Goal: Task Accomplishment & Management: Manage account settings

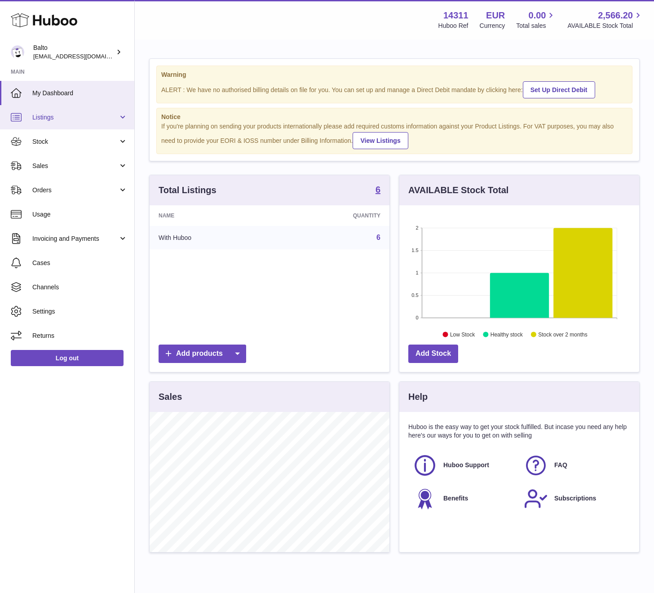
click at [76, 120] on span "Listings" at bounding box center [75, 117] width 86 height 9
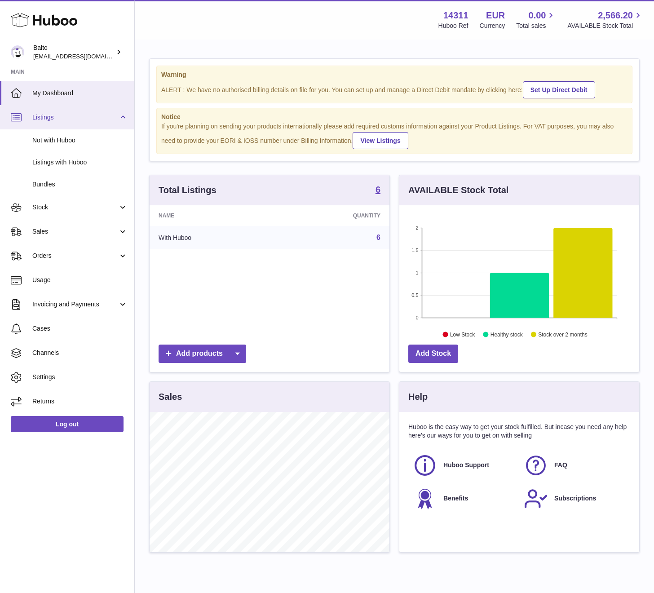
click at [82, 119] on span "Listings" at bounding box center [75, 117] width 86 height 9
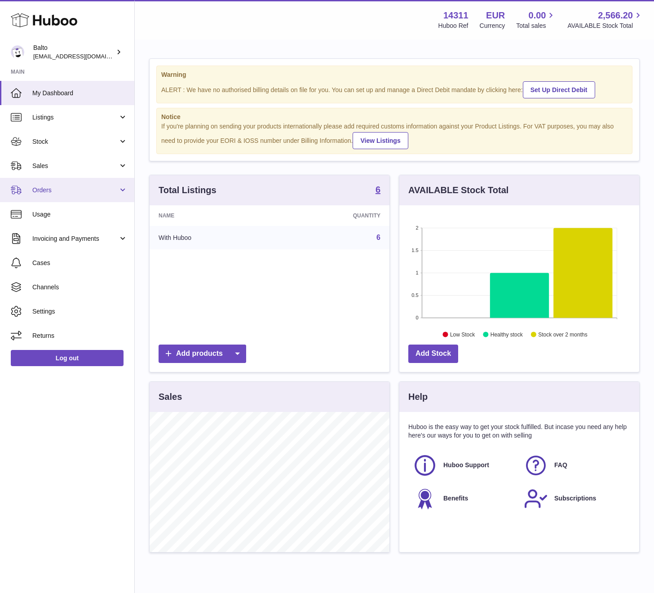
click at [83, 187] on span "Orders" at bounding box center [75, 190] width 86 height 9
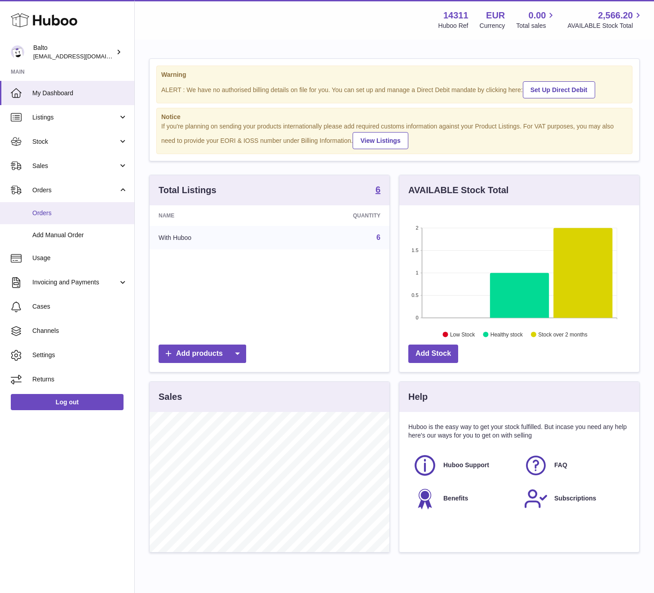
click at [71, 217] on link "Orders" at bounding box center [67, 213] width 134 height 22
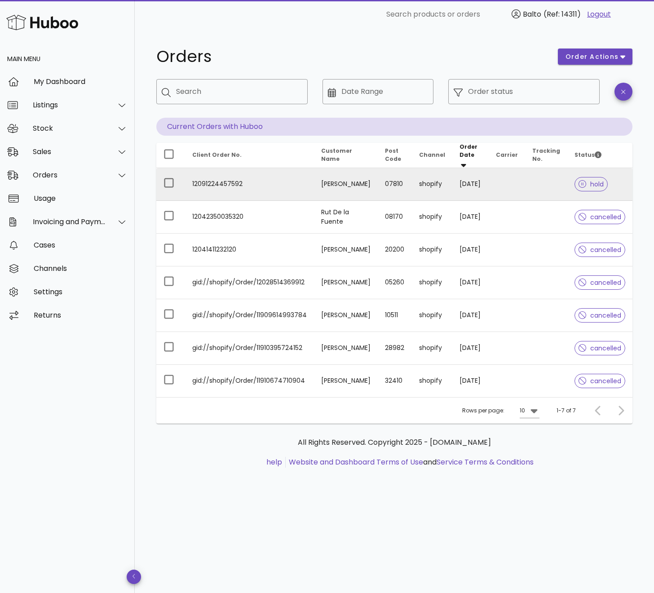
click at [506, 174] on td at bounding box center [507, 184] width 36 height 33
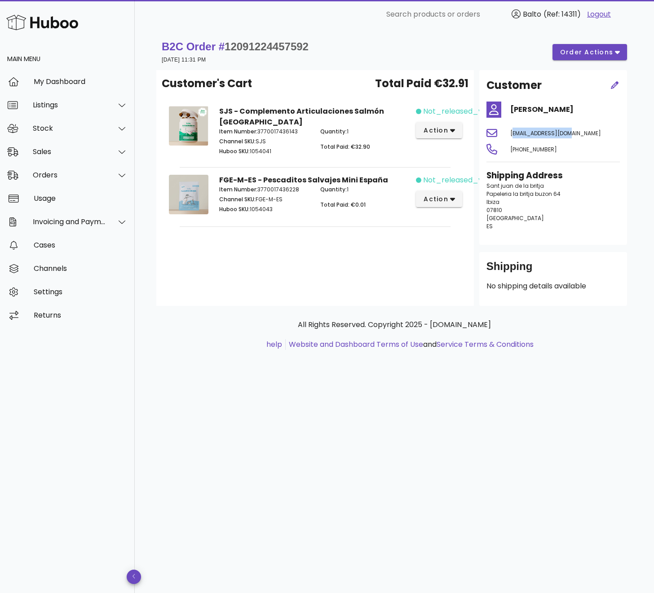
drag, startPoint x: 575, startPoint y: 134, endPoint x: 511, endPoint y: 133, distance: 64.3
click at [511, 133] on div "nyimolms@gmail.com" at bounding box center [565, 133] width 120 height 22
copy span "nyimolms@gmail.com"
click at [519, 236] on div "Shipping Address Sant juan de la britja Papeleria la britja buzon 64 Ibiza 0781…" at bounding box center [553, 203] width 144 height 79
click at [608, 51] on span "order actions" at bounding box center [587, 52] width 54 height 9
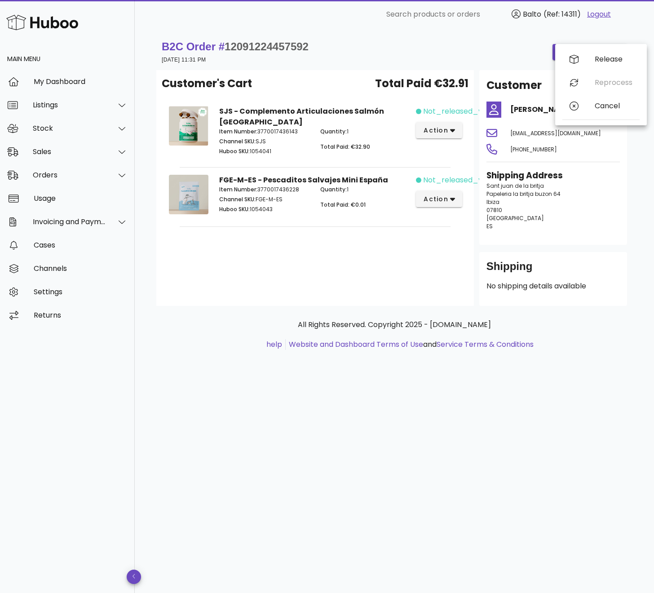
click at [484, 50] on div "B2C Order # 12091224457592 20 September 2025 at 11:31 PM order actions" at bounding box center [395, 52] width 466 height 25
drag, startPoint x: 498, startPoint y: 226, endPoint x: 485, endPoint y: 186, distance: 42.2
click at [485, 186] on div "Shipping Address Sant juan de la britja Papeleria la britja buzon 64 Ibiza 0781…" at bounding box center [553, 203] width 144 height 79
click at [495, 190] on p "Sant juan de la britja Papeleria la britja buzon 64 Ibiza 07810 Spain ES" at bounding box center [553, 206] width 133 height 49
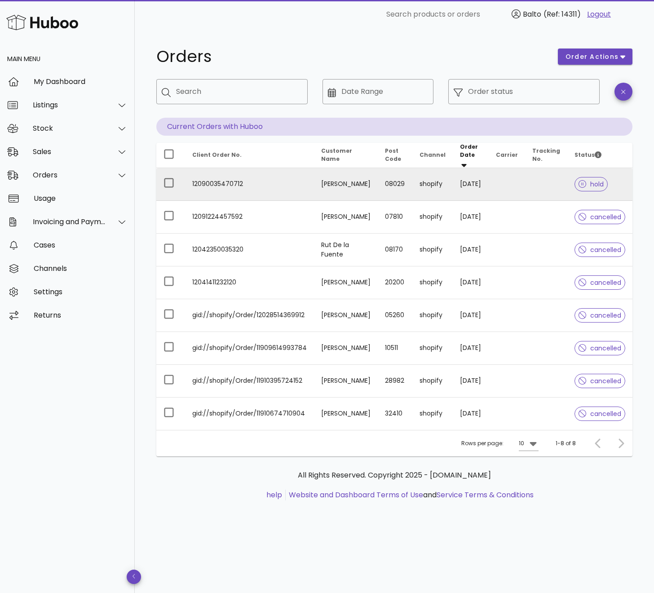
click at [281, 190] on td "12090035470712" at bounding box center [249, 184] width 129 height 33
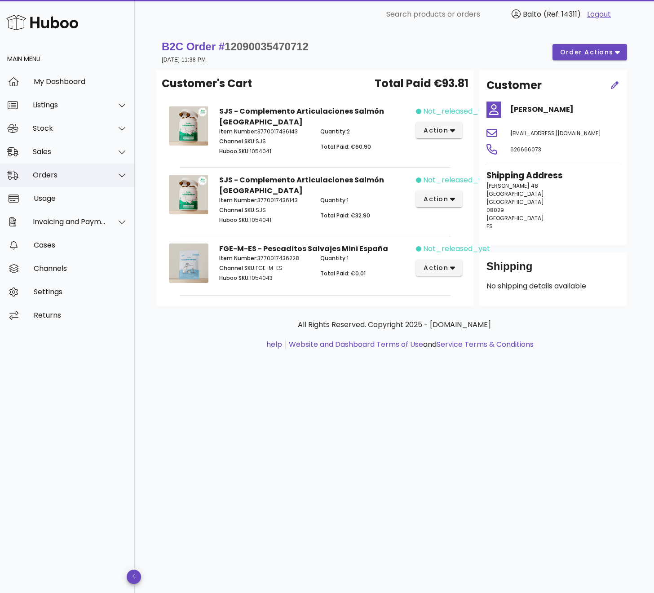
click at [96, 169] on div "Orders" at bounding box center [67, 175] width 135 height 23
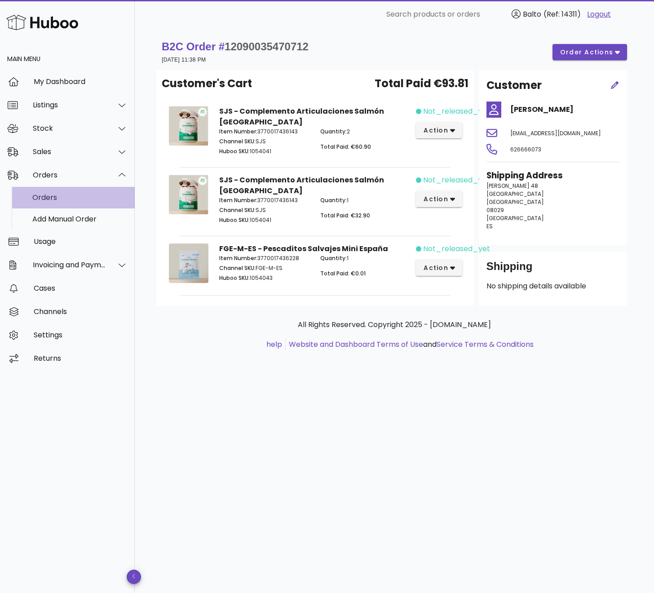
click at [78, 192] on div "Orders" at bounding box center [79, 197] width 95 height 19
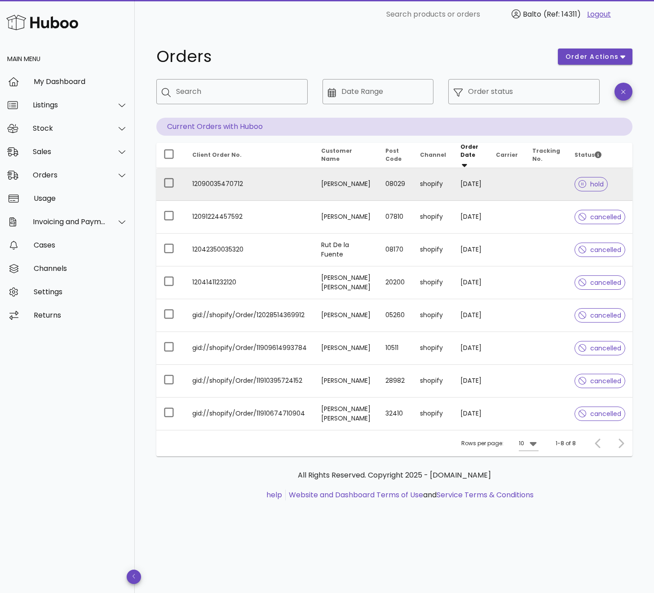
click at [509, 179] on td at bounding box center [507, 184] width 36 height 33
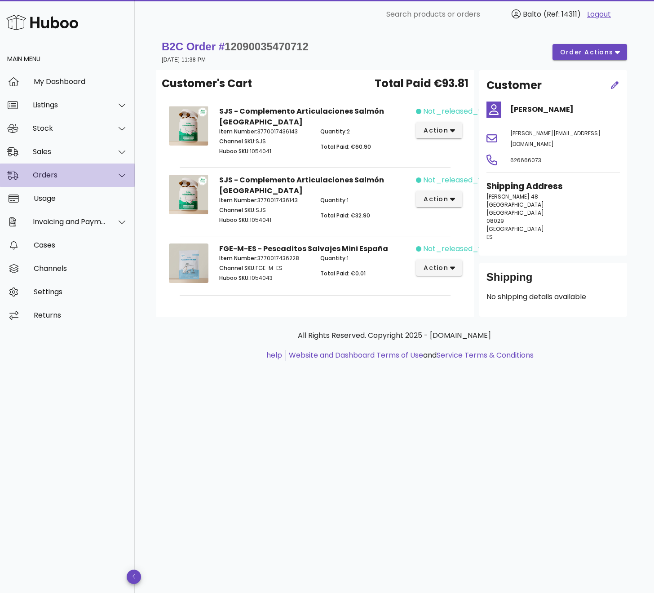
click at [104, 177] on div "Orders" at bounding box center [69, 175] width 73 height 9
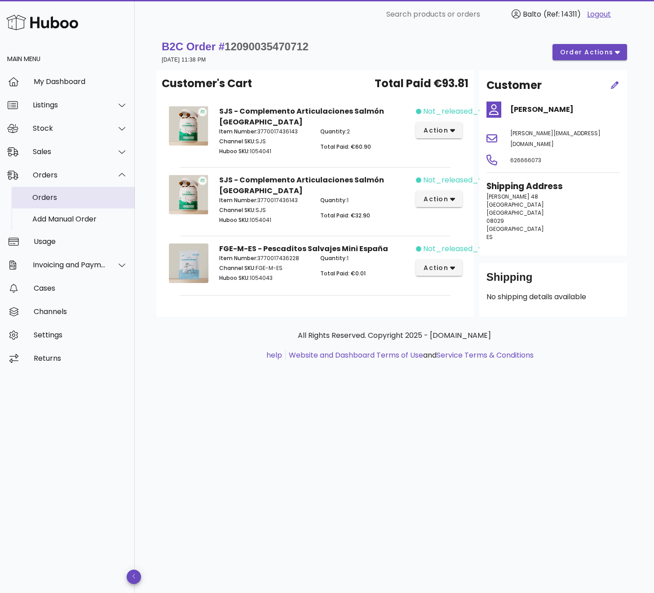
click at [78, 199] on div "Orders" at bounding box center [79, 197] width 95 height 9
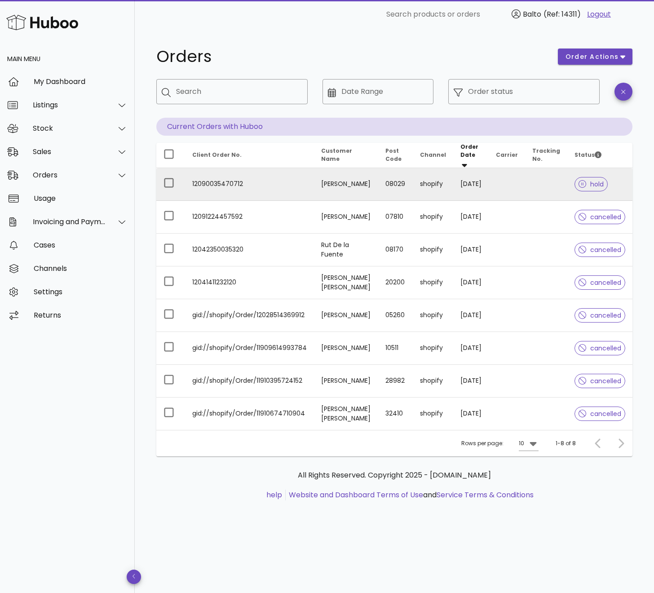
click at [565, 186] on td at bounding box center [546, 184] width 42 height 33
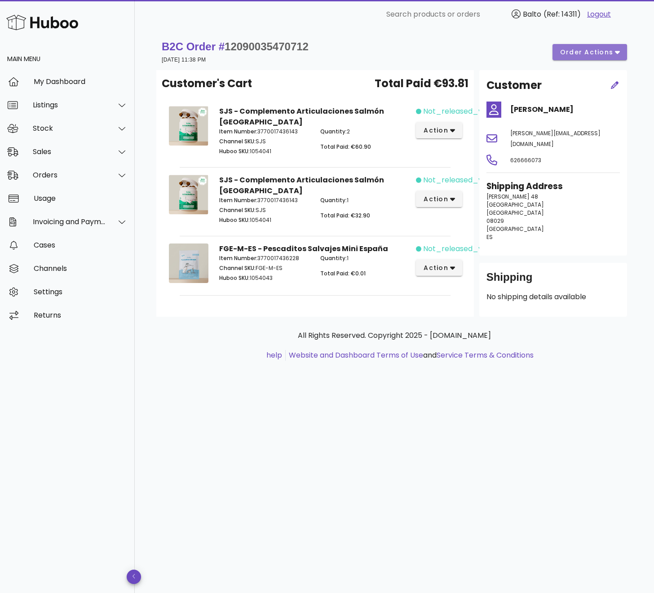
click at [591, 53] on span "order actions" at bounding box center [587, 52] width 54 height 9
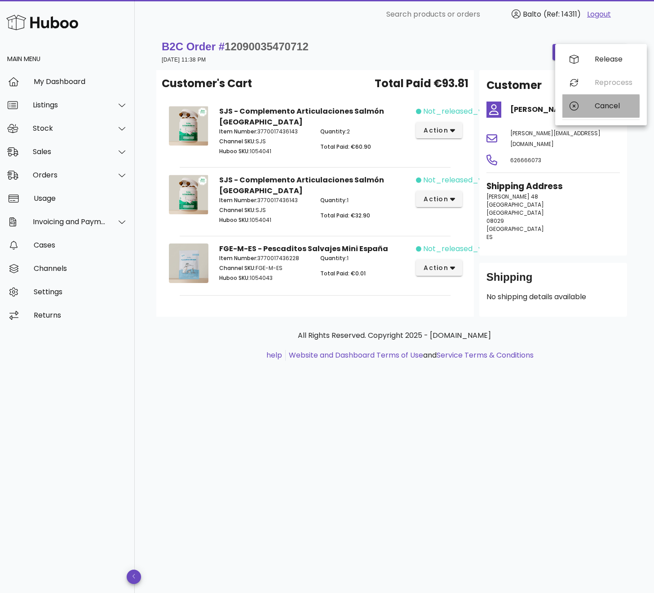
click at [603, 105] on div "Cancel" at bounding box center [614, 106] width 38 height 9
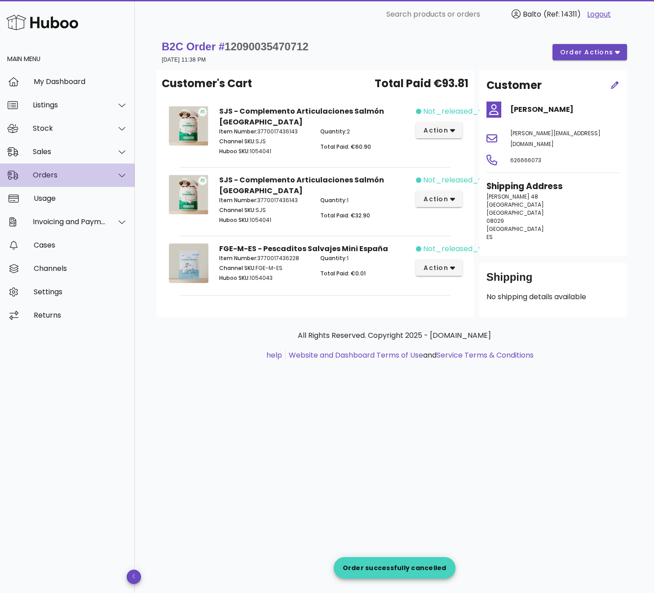
click at [81, 179] on div "Orders" at bounding box center [69, 175] width 73 height 9
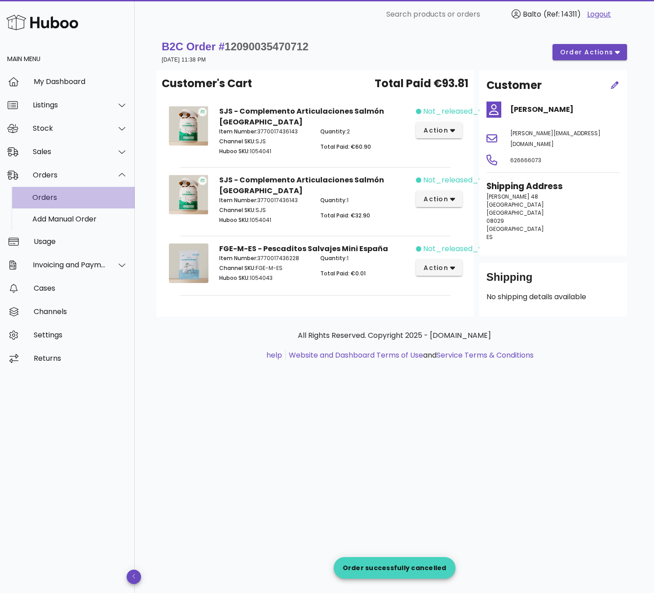
click at [76, 200] on div "Orders" at bounding box center [79, 197] width 95 height 9
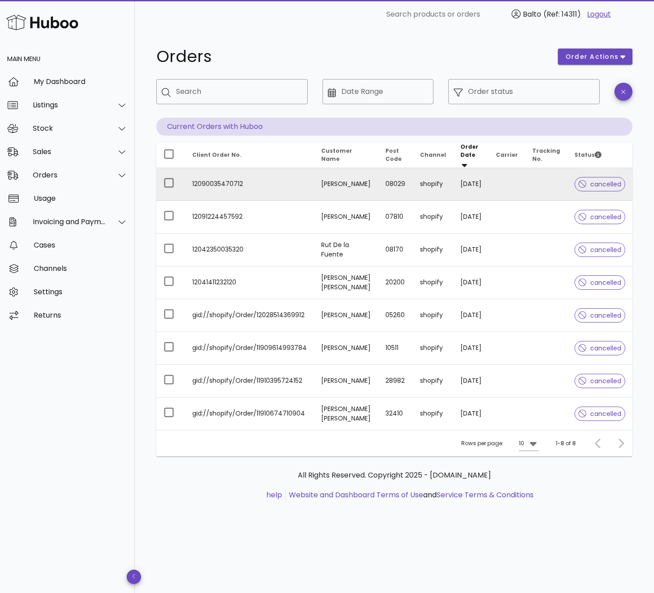
click at [453, 191] on td "[DATE]" at bounding box center [471, 184] width 36 height 33
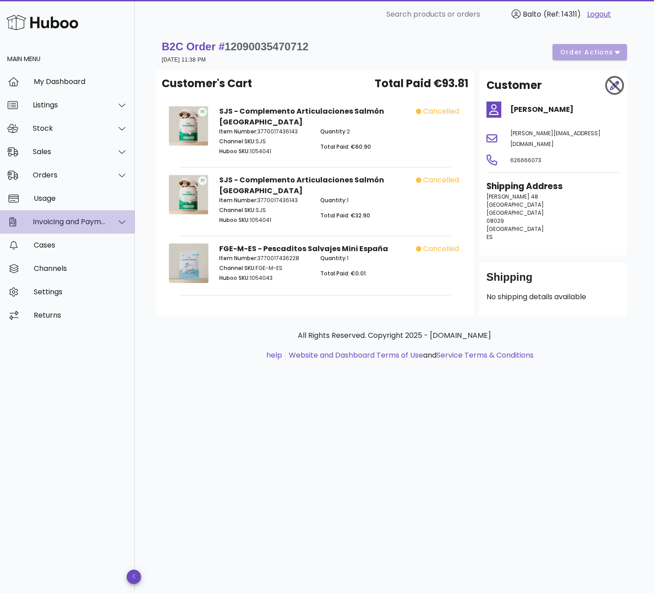
click at [126, 218] on div at bounding box center [121, 222] width 11 height 8
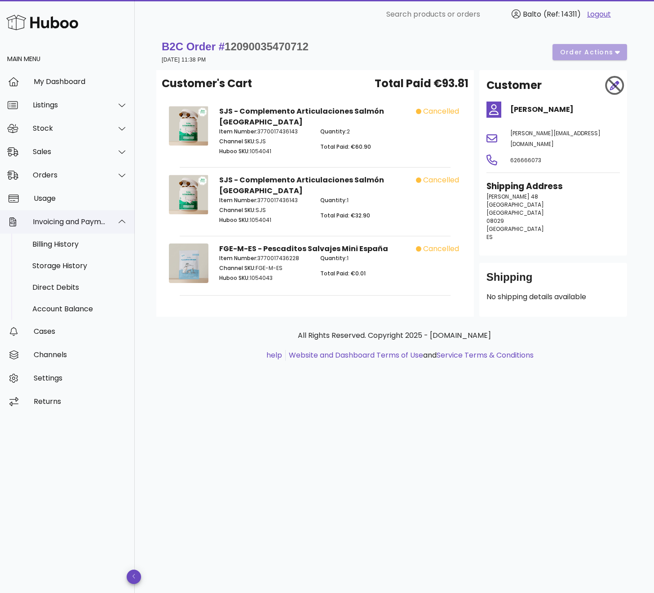
click at [126, 218] on div at bounding box center [121, 222] width 11 height 8
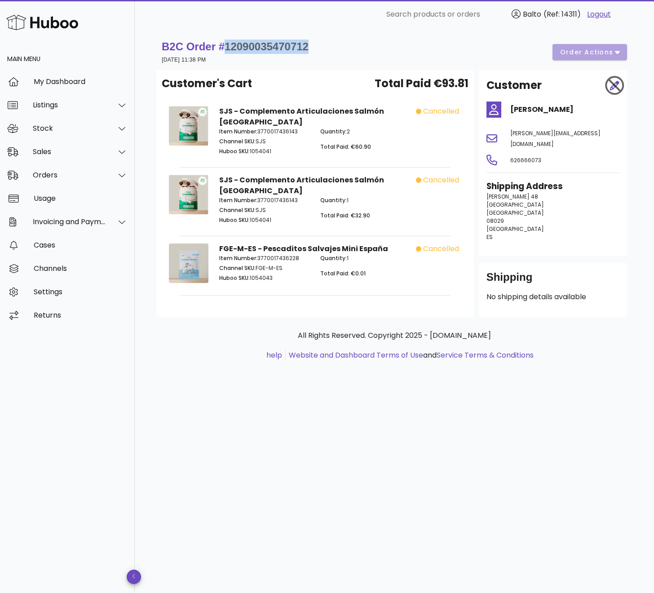
drag, startPoint x: 312, startPoint y: 46, endPoint x: 227, endPoint y: 46, distance: 84.9
click at [227, 46] on div "B2C Order # 12090035470712 20 September 2025 at 11:38 PM order actions" at bounding box center [395, 52] width 466 height 25
copy span "12090035470712"
click at [258, 38] on div "B2C Order # 12090035470712 20 September 2025 at 11:38 PM order actions" at bounding box center [394, 52] width 476 height 36
click at [107, 173] on div at bounding box center [117, 175] width 22 height 22
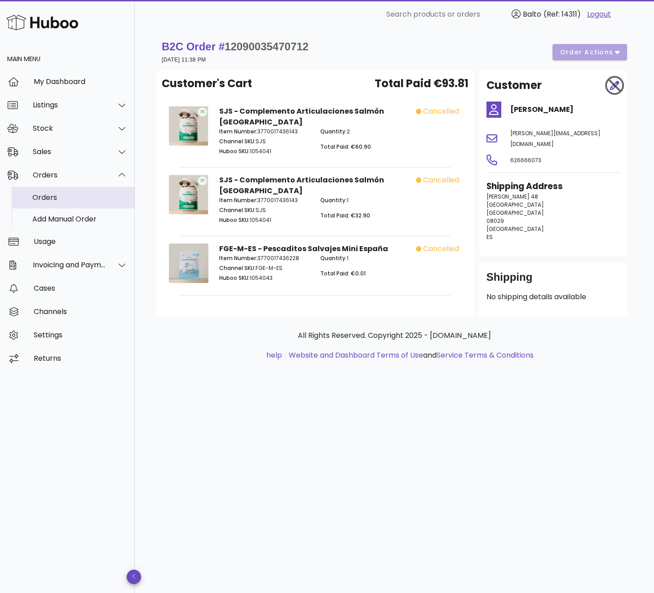
click at [74, 195] on div "Orders" at bounding box center [79, 197] width 95 height 9
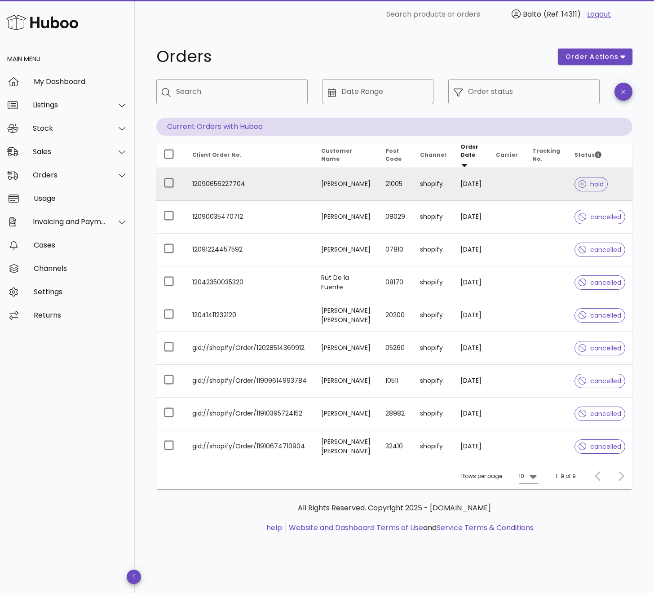
click at [506, 186] on td at bounding box center [507, 184] width 36 height 33
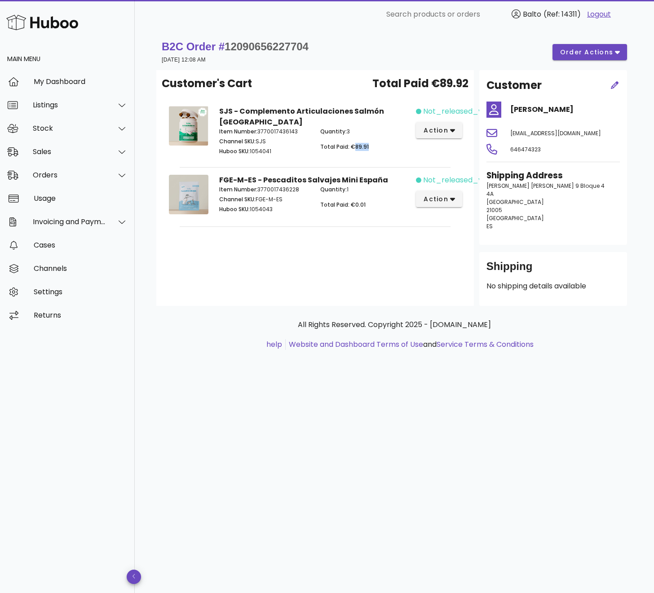
drag, startPoint x: 368, startPoint y: 136, endPoint x: 353, endPoint y: 136, distance: 15.3
click at [353, 143] on p "Total Paid: €89.91" at bounding box center [365, 147] width 90 height 8
click at [343, 149] on div "Quantity: 3 Total Paid: €89.91" at bounding box center [365, 142] width 101 height 41
drag, startPoint x: 352, startPoint y: 121, endPoint x: 346, endPoint y: 122, distance: 5.9
click at [346, 128] on p "Quantity: 3" at bounding box center [365, 132] width 90 height 8
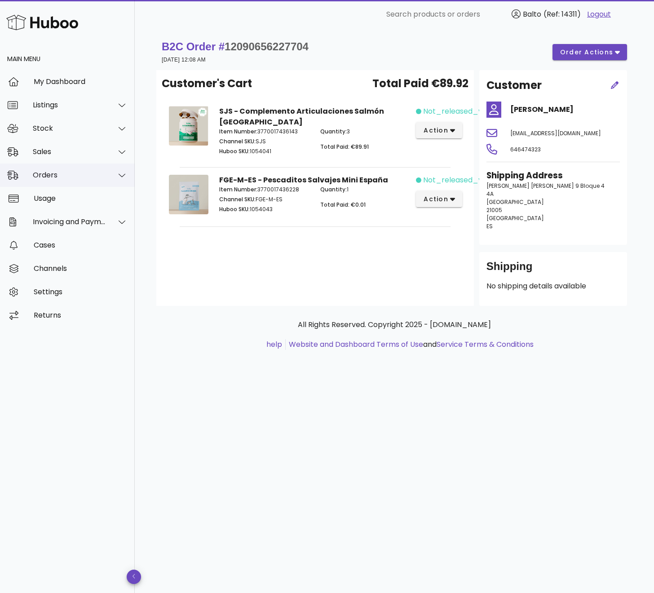
click at [72, 183] on div "Orders" at bounding box center [67, 175] width 135 height 23
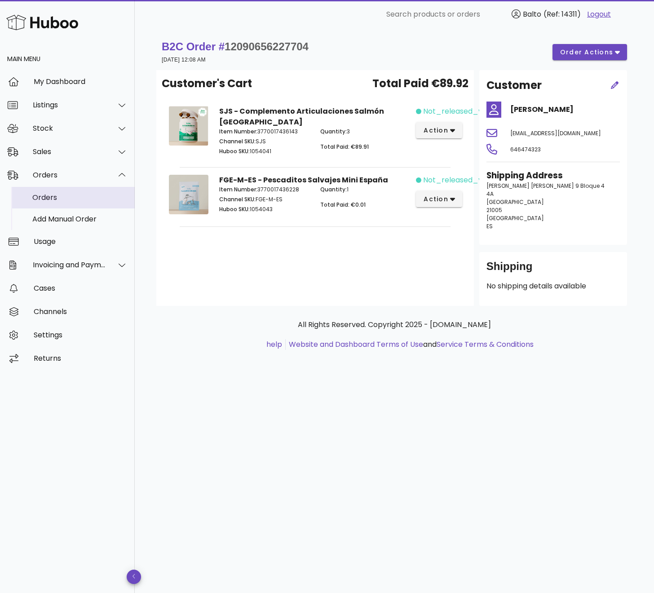
click at [64, 206] on div "Orders" at bounding box center [79, 197] width 95 height 19
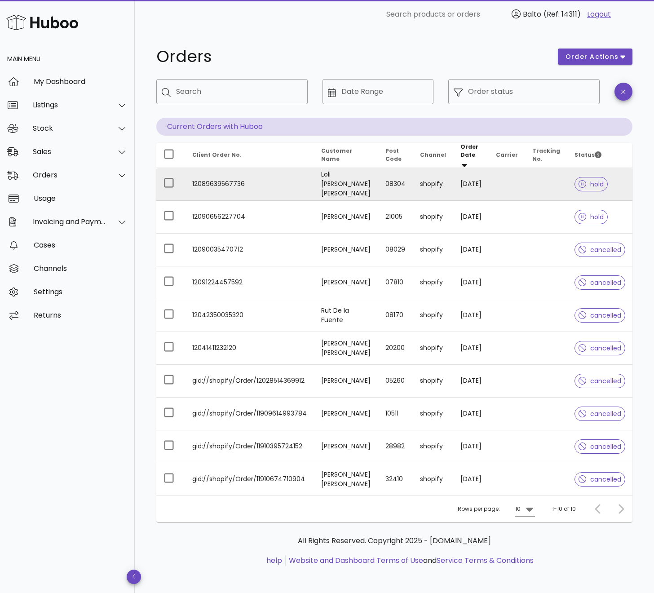
click at [528, 182] on td at bounding box center [546, 184] width 42 height 33
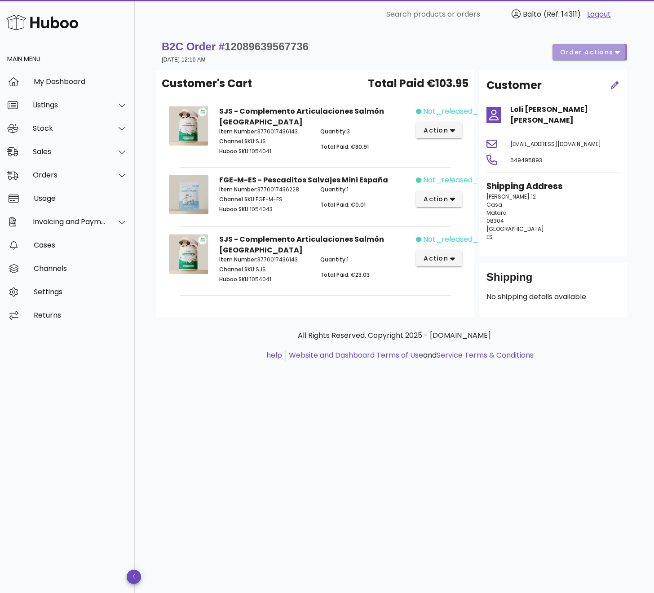
click at [598, 55] on span "order actions" at bounding box center [587, 52] width 54 height 9
click at [596, 110] on div "Cancel" at bounding box center [614, 106] width 38 height 9
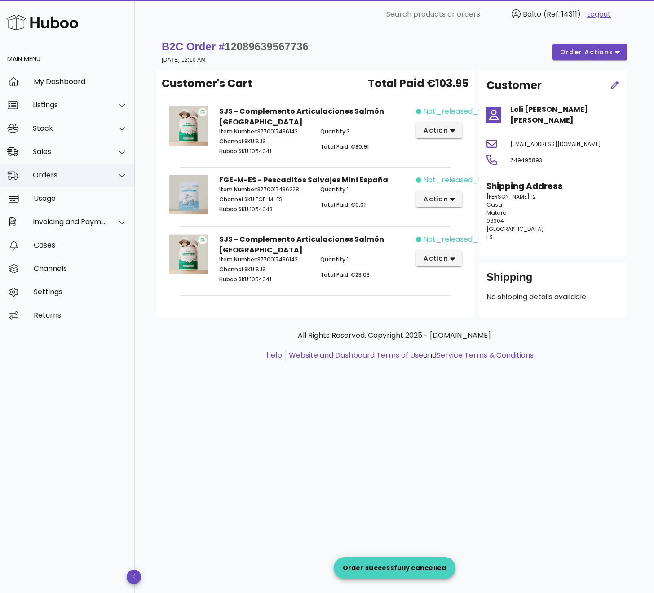
click at [51, 168] on div "Orders" at bounding box center [67, 175] width 135 height 23
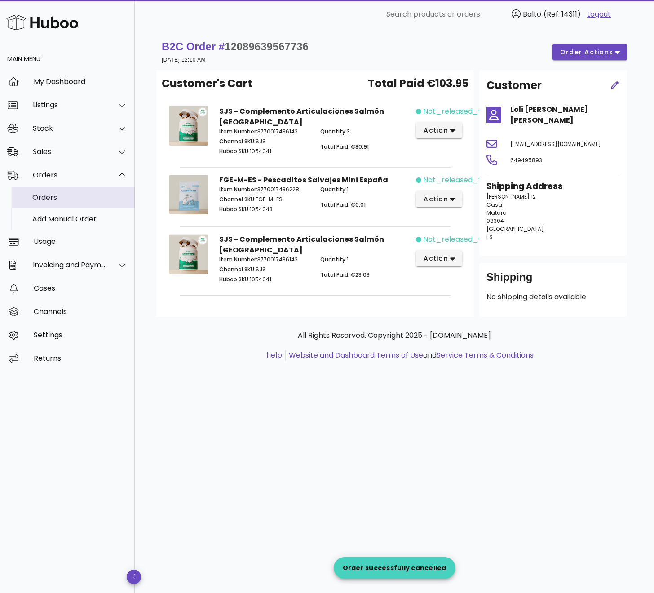
click at [60, 195] on div "Orders" at bounding box center [79, 197] width 95 height 9
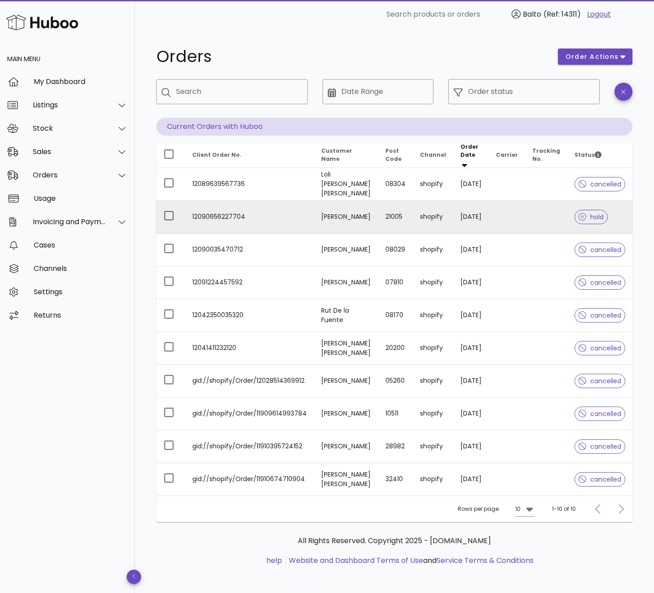
click at [586, 217] on div at bounding box center [585, 217] width 12 height 9
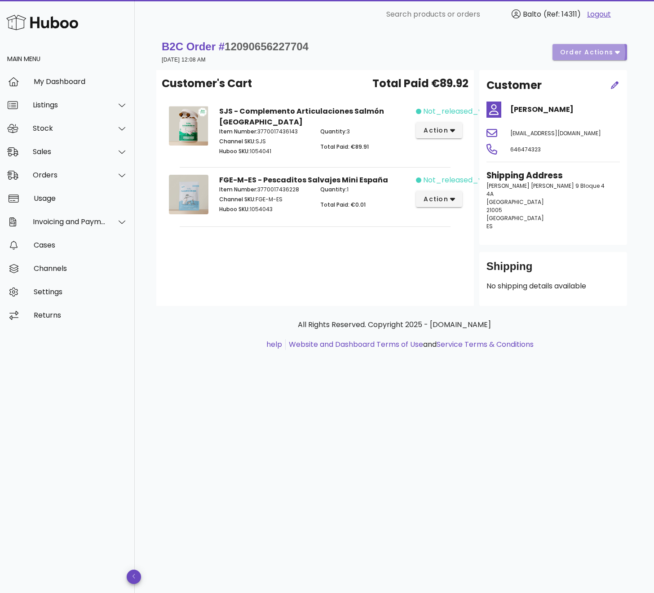
click at [592, 51] on span "order actions" at bounding box center [587, 52] width 54 height 9
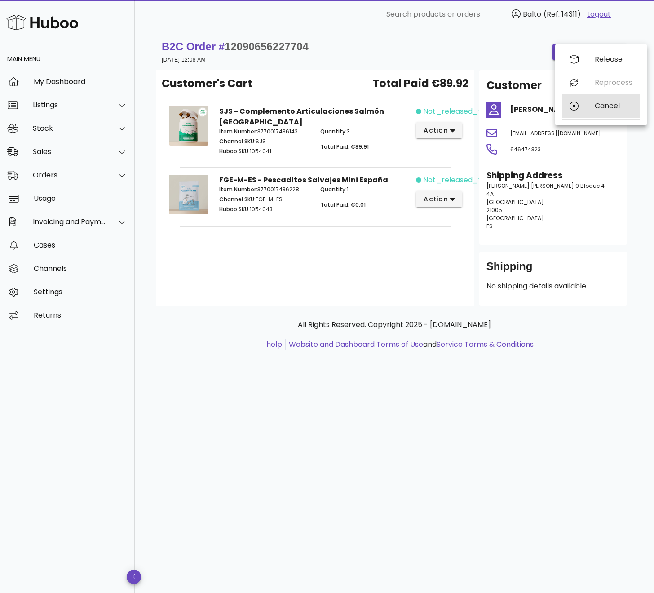
click at [595, 109] on div "Cancel" at bounding box center [614, 106] width 38 height 9
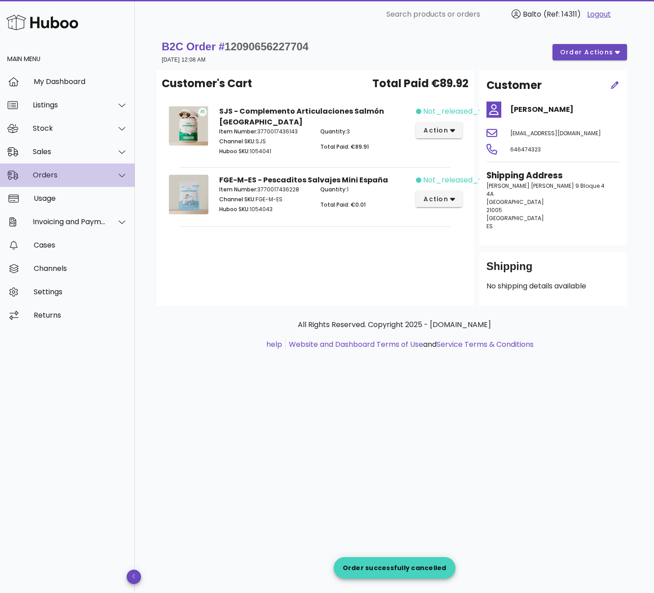
click at [77, 176] on div "Orders" at bounding box center [69, 175] width 73 height 9
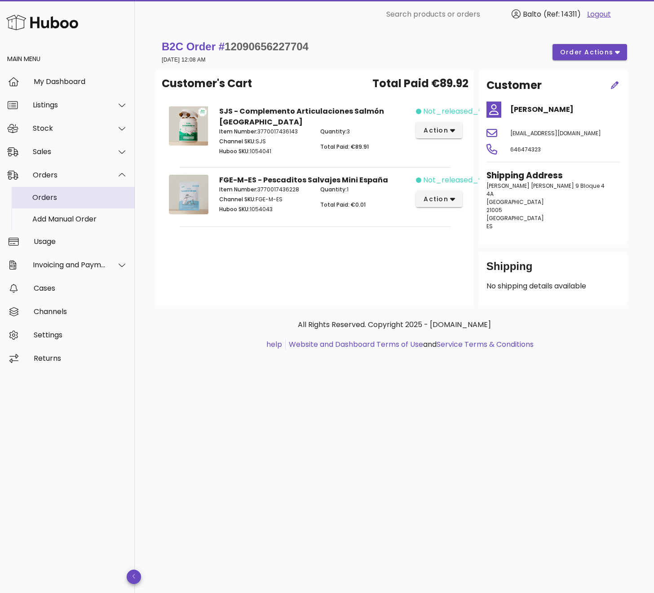
click at [49, 199] on div "Orders" at bounding box center [79, 197] width 95 height 9
